Goal: Information Seeking & Learning: Learn about a topic

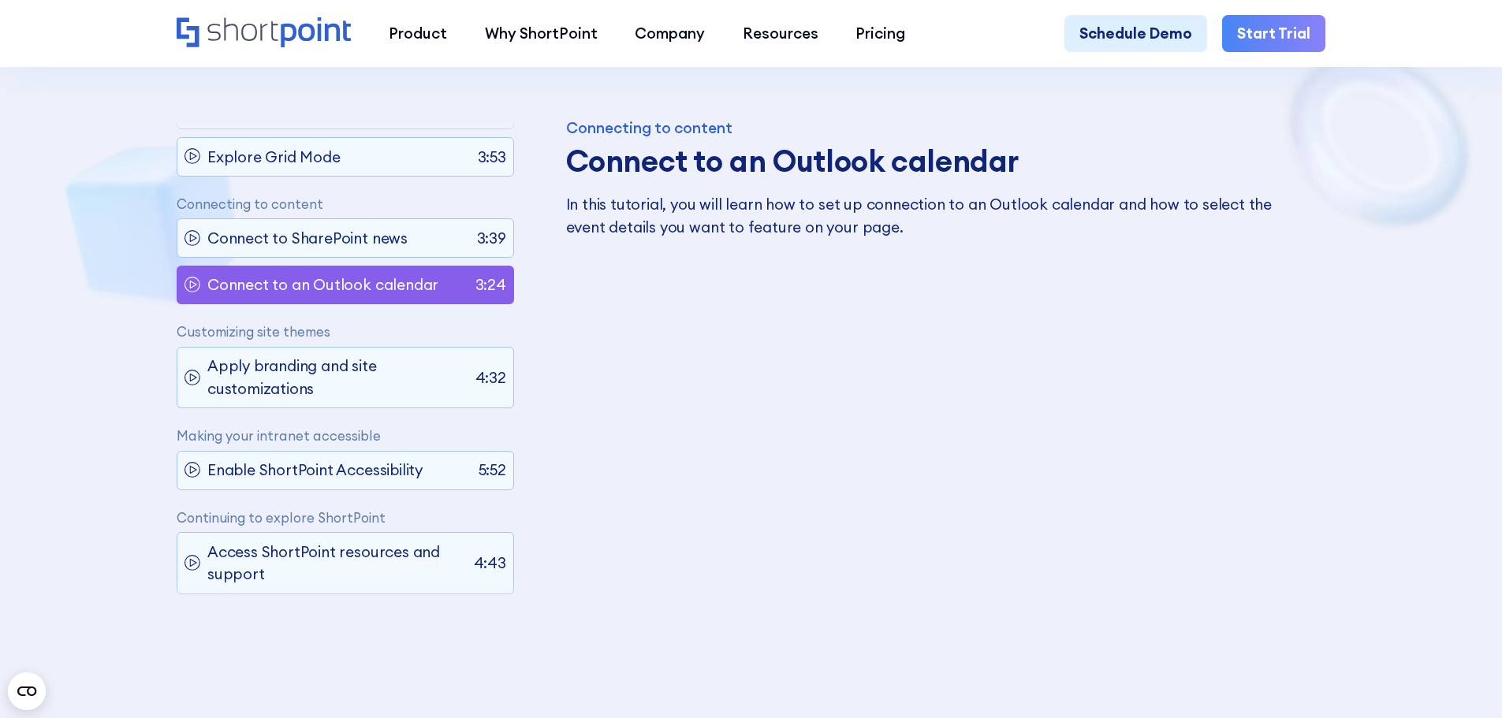
scroll to position [1104, 0]
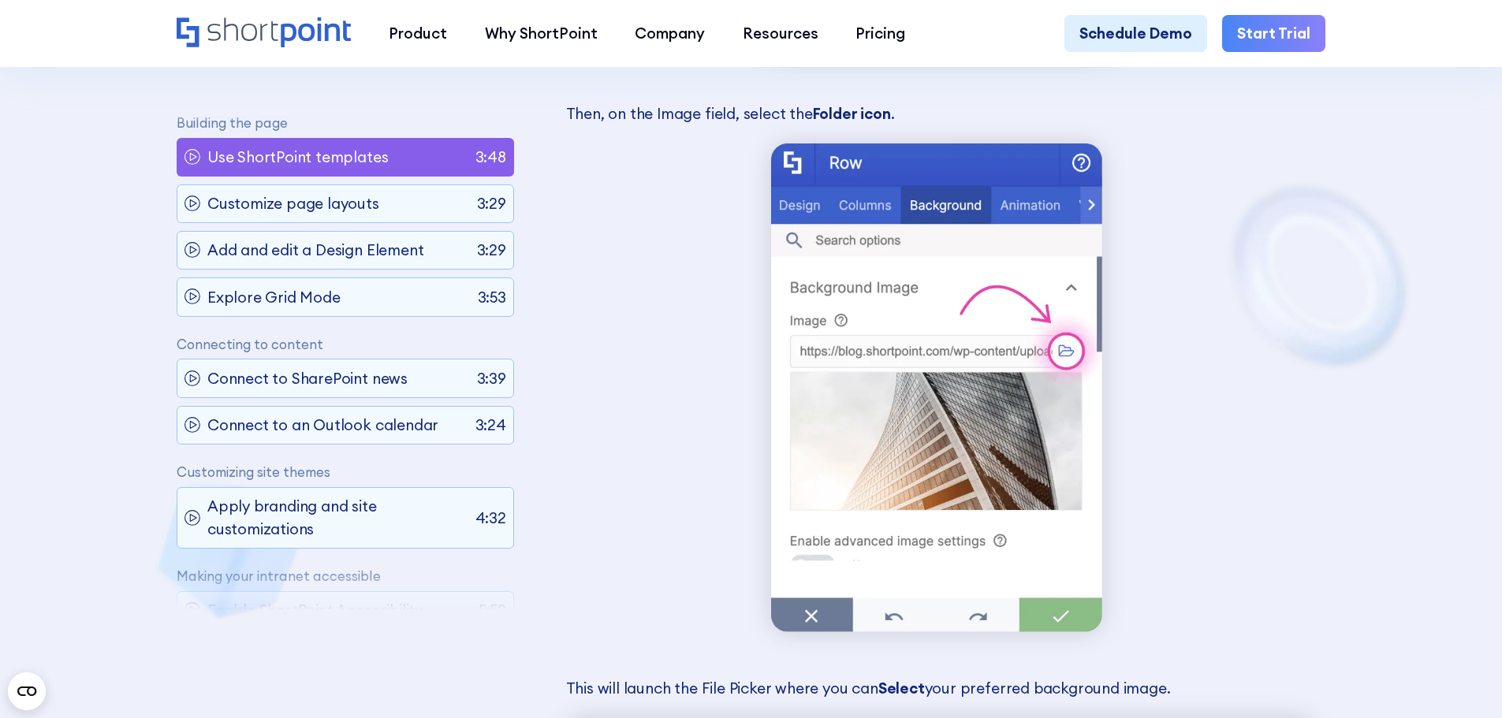
scroll to position [7949, 0]
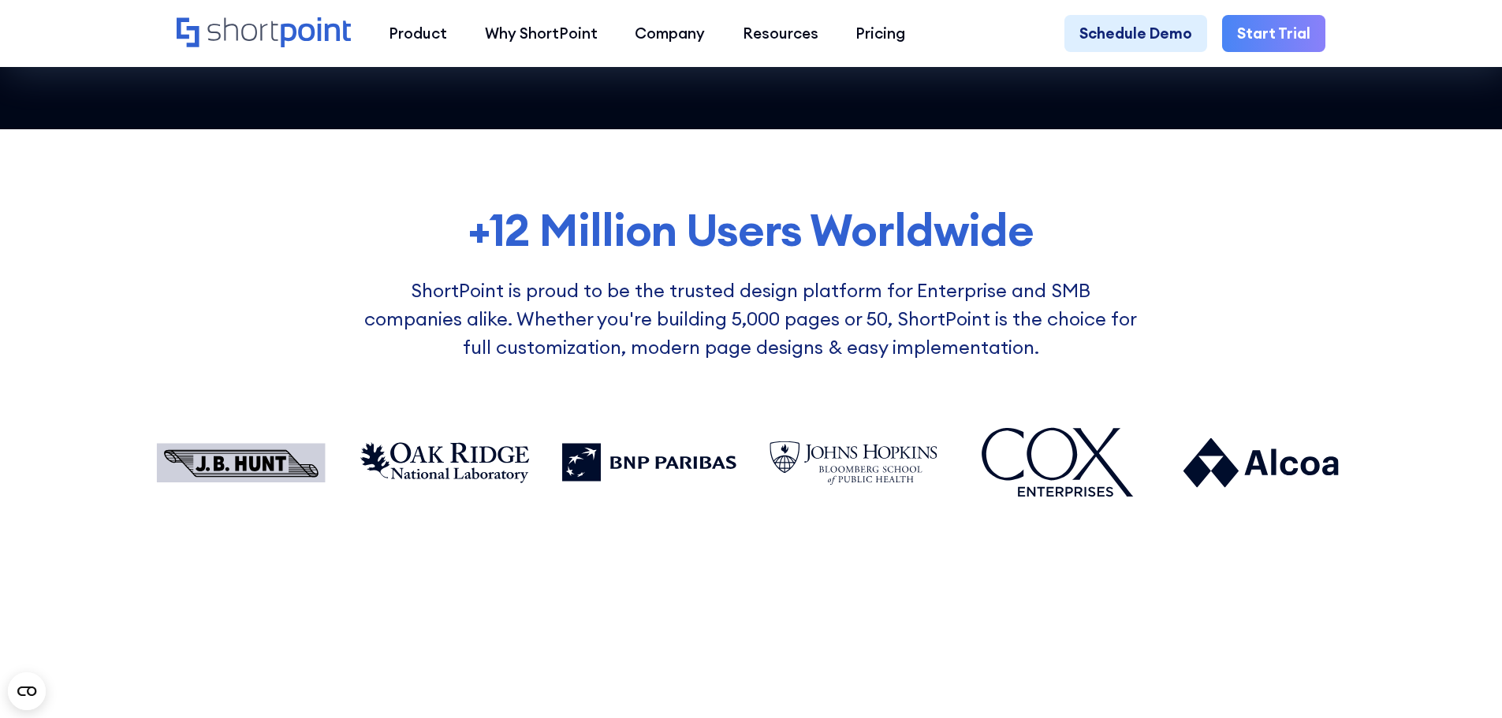
scroll to position [1577, 0]
